Goal: Navigation & Orientation: Find specific page/section

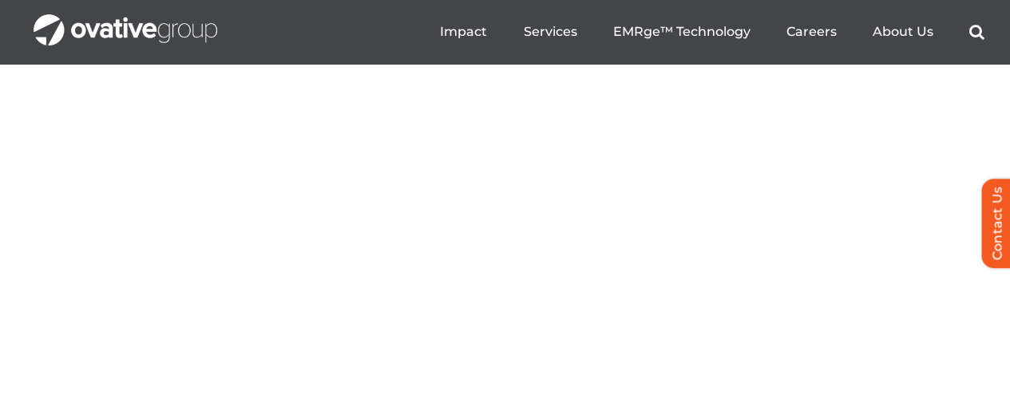
scroll to position [6129, 0]
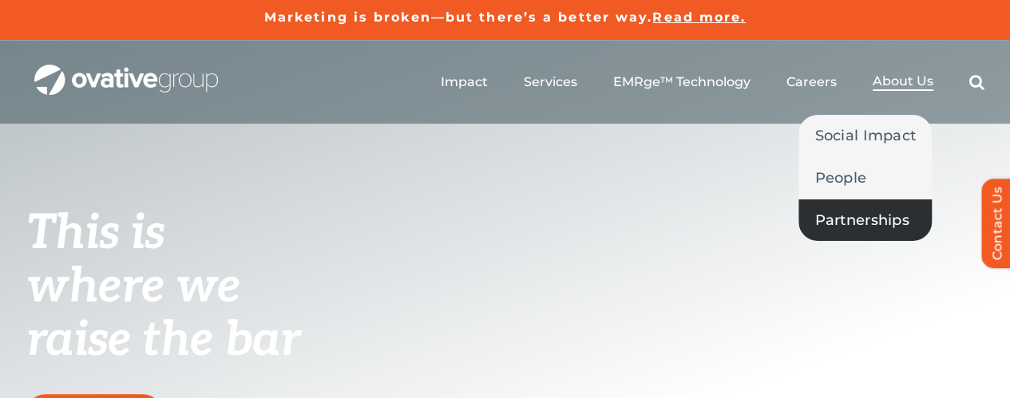
click at [870, 216] on span "Partnerships" at bounding box center [861, 220] width 94 height 22
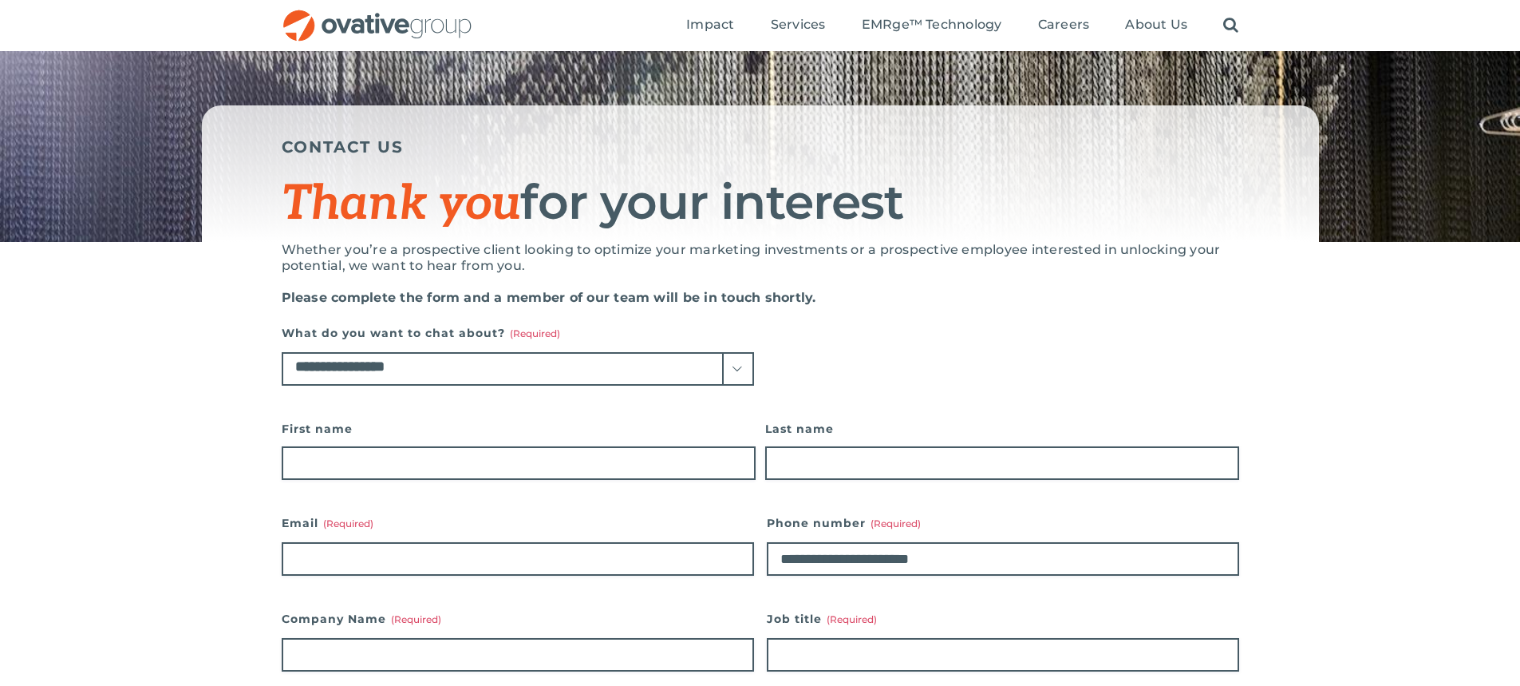
scroll to position [80, 0]
